Goal: Task Accomplishment & Management: Manage account settings

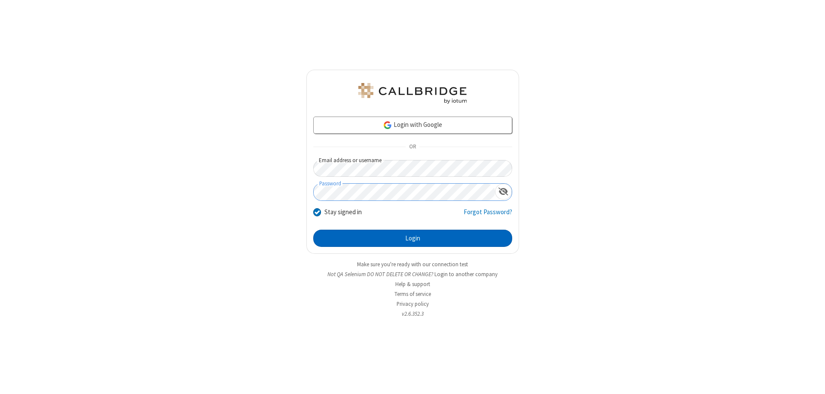
click at [413, 238] on button "Login" at bounding box center [412, 237] width 199 height 17
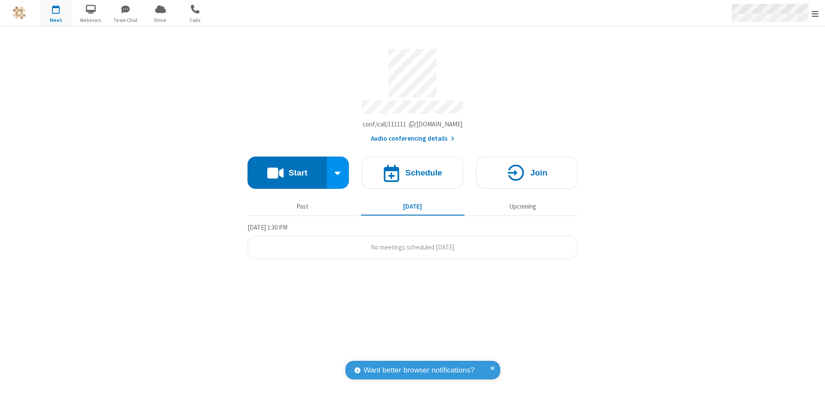
click at [815, 13] on span "Open menu" at bounding box center [815, 13] width 7 height 9
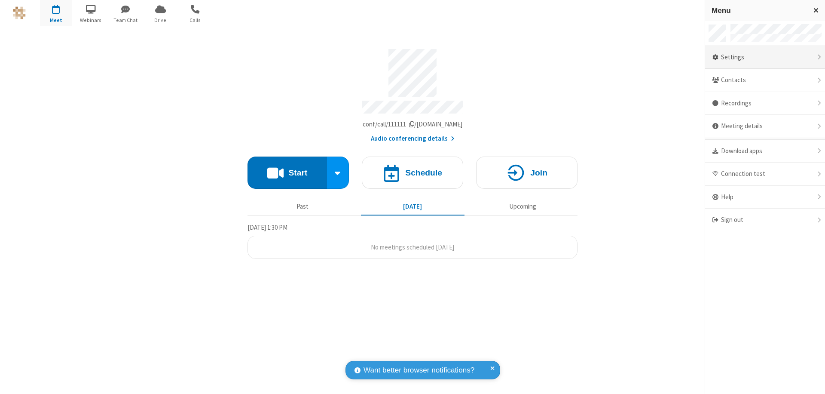
click at [765, 57] on div "Settings" at bounding box center [765, 57] width 120 height 23
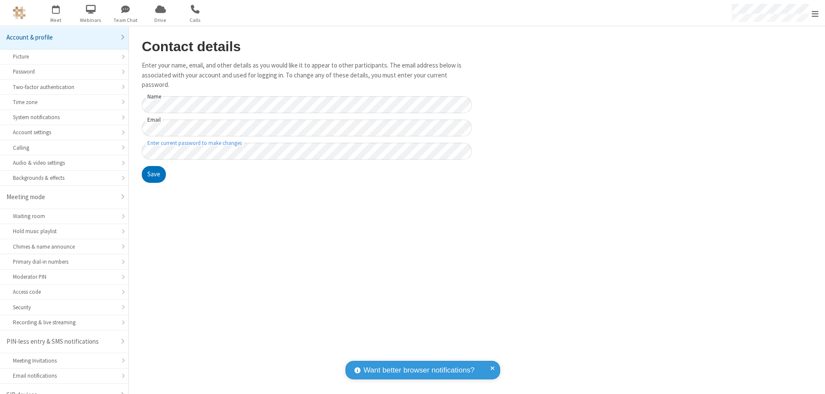
scroll to position [12, 0]
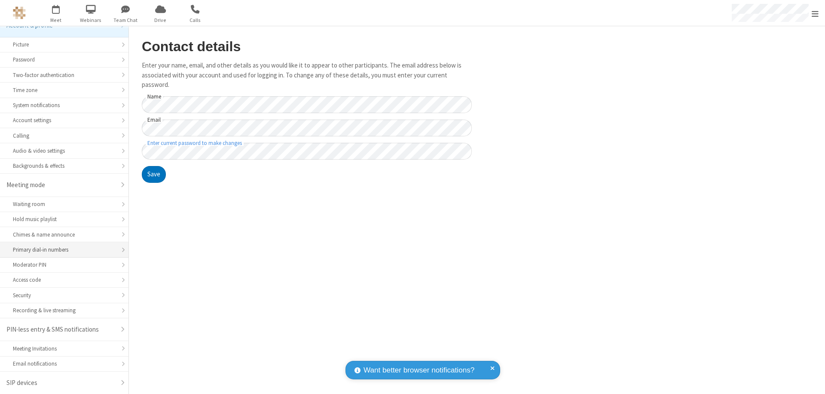
click at [61, 250] on div "Primary dial-in numbers" at bounding box center [64, 249] width 103 height 8
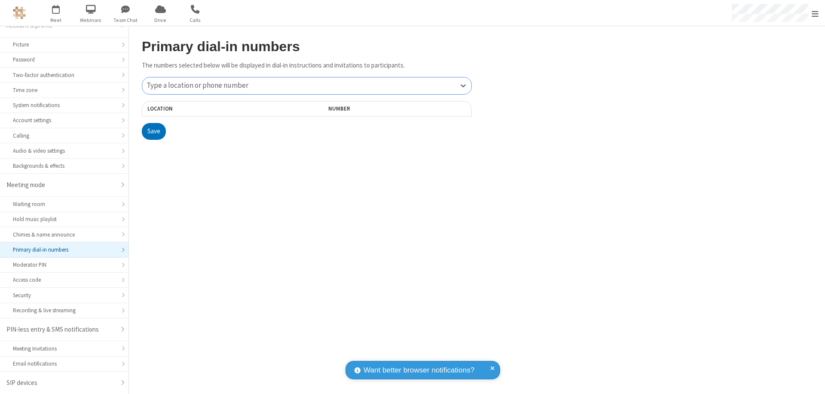
click at [307, 86] on div "Type a location or phone number" at bounding box center [306, 85] width 329 height 17
type input "[PHONE_NUMBER]"
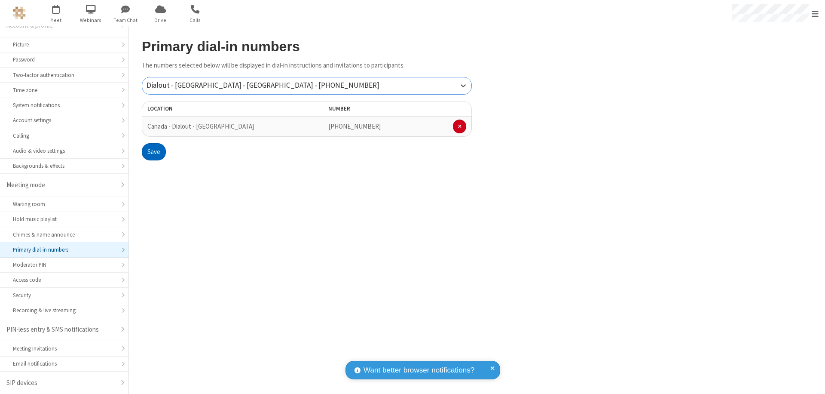
click at [153, 152] on button "Save" at bounding box center [154, 151] width 24 height 17
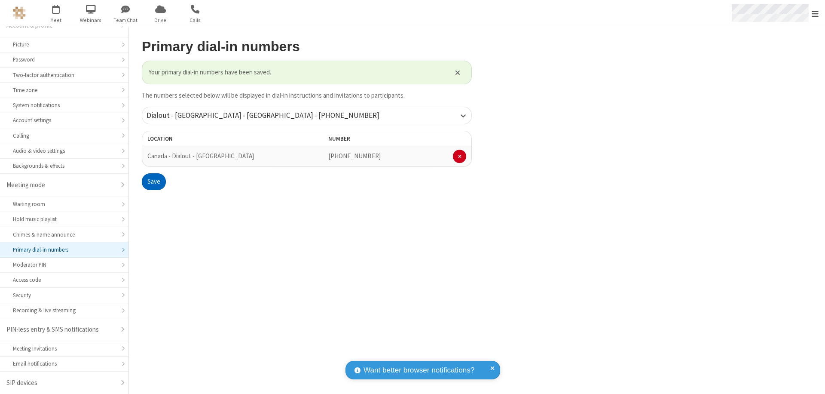
click at [815, 13] on span "Open menu" at bounding box center [815, 13] width 7 height 9
click at [56, 13] on span "button" at bounding box center [56, 9] width 32 height 15
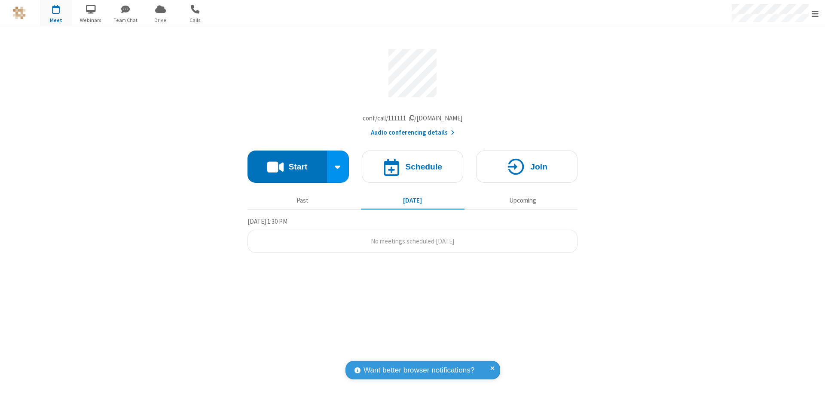
click at [412, 135] on button "Audio conferencing details" at bounding box center [413, 133] width 84 height 10
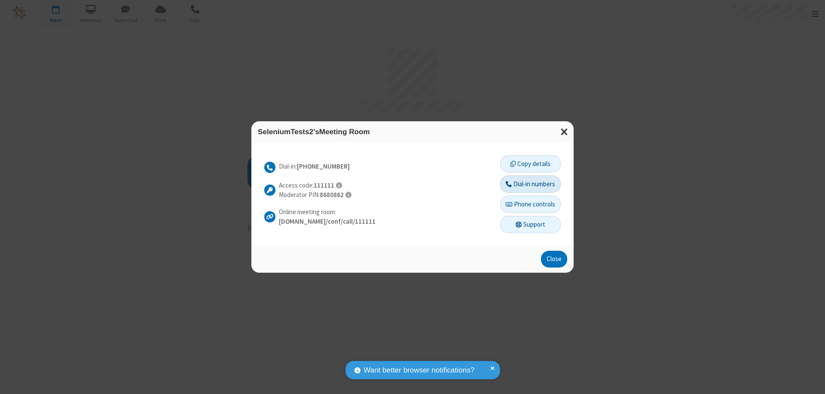
click at [530, 183] on button "Dial-in numbers" at bounding box center [530, 183] width 61 height 17
